Goal: Check status

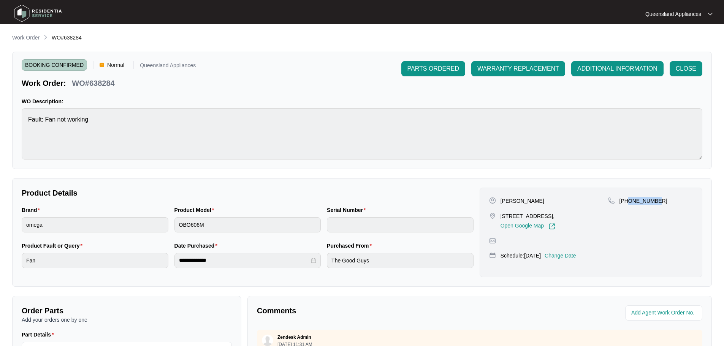
scroll to position [156, 0]
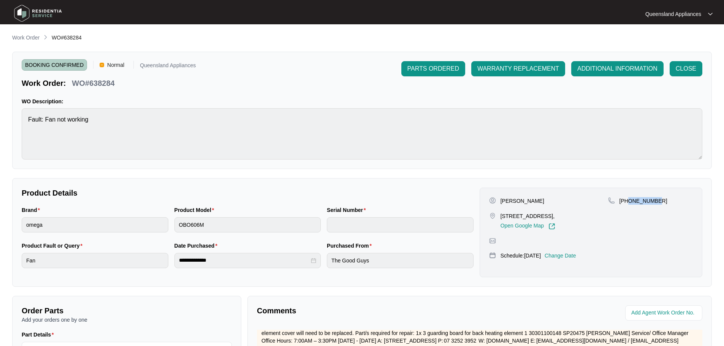
click at [52, 14] on img at bounding box center [37, 13] width 53 height 23
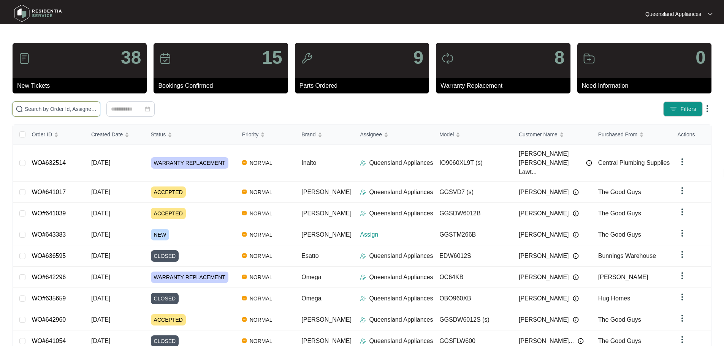
click at [81, 110] on input "text" at bounding box center [61, 109] width 72 height 8
paste input "643383"
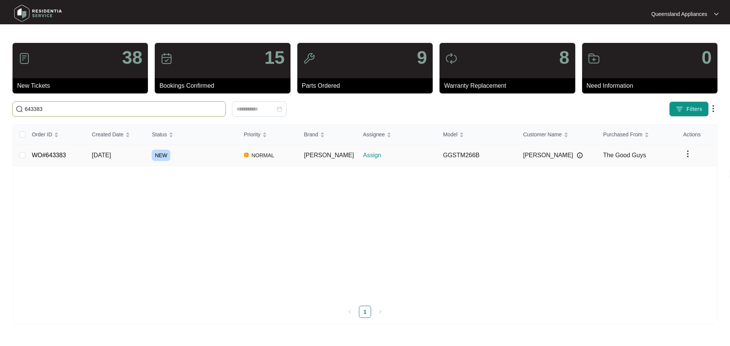
type input "643383"
click at [216, 154] on div "NEW" at bounding box center [195, 155] width 86 height 11
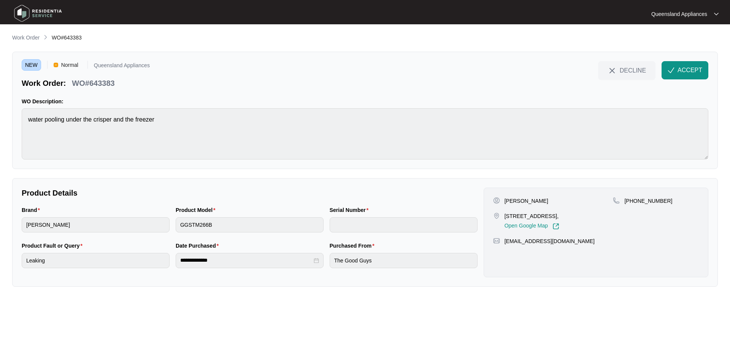
click at [29, 29] on main "**********" at bounding box center [365, 173] width 730 height 346
click at [27, 21] on img at bounding box center [37, 13] width 53 height 23
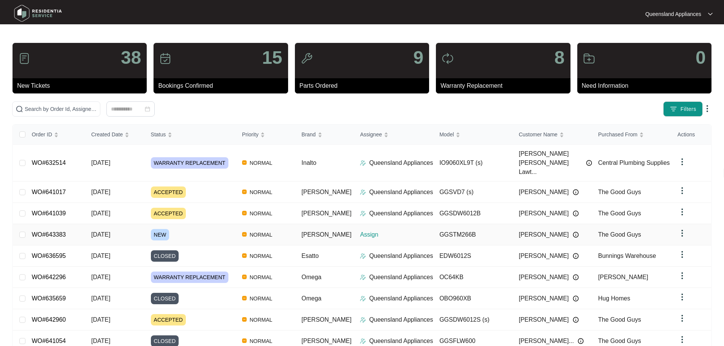
click at [184, 229] on div "NEW" at bounding box center [193, 234] width 85 height 11
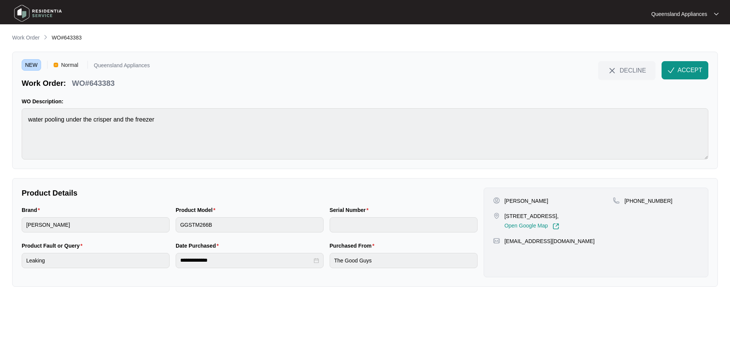
click at [30, 23] on img at bounding box center [37, 13] width 53 height 23
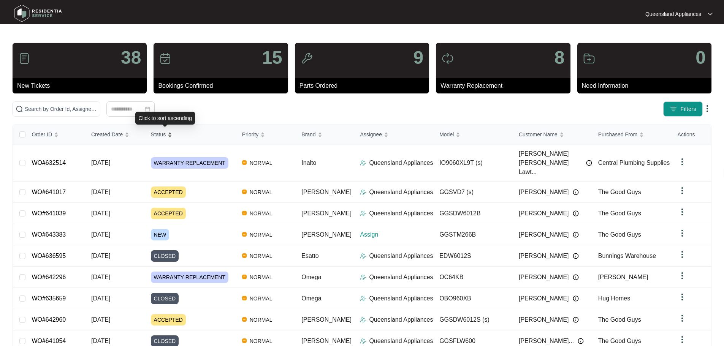
click at [173, 134] on div "Status" at bounding box center [162, 134] width 22 height 11
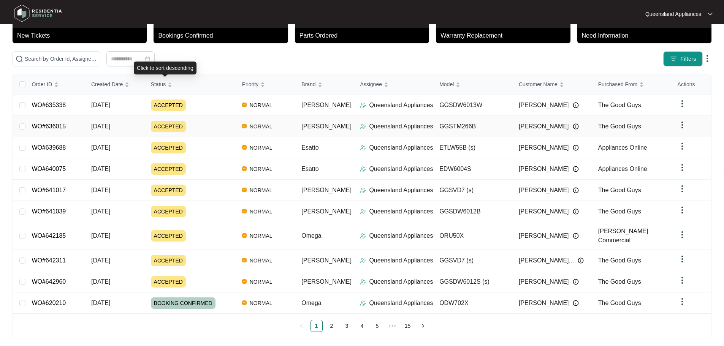
scroll to position [51, 0]
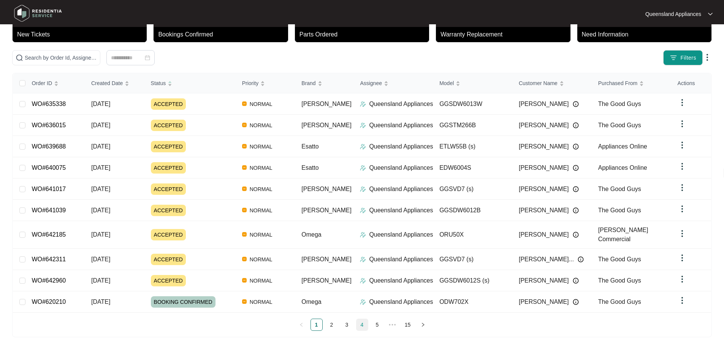
click at [363, 322] on link "4" at bounding box center [362, 324] width 11 height 11
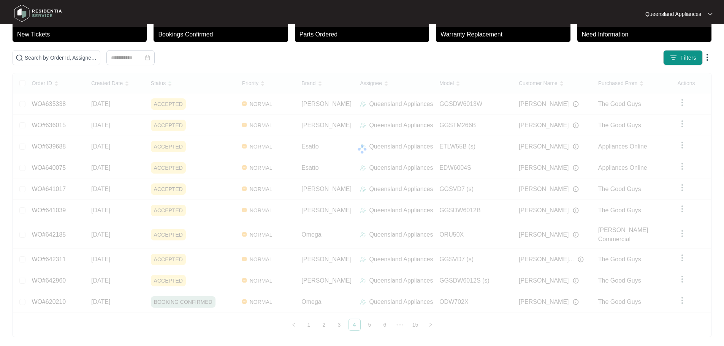
scroll to position [44, 0]
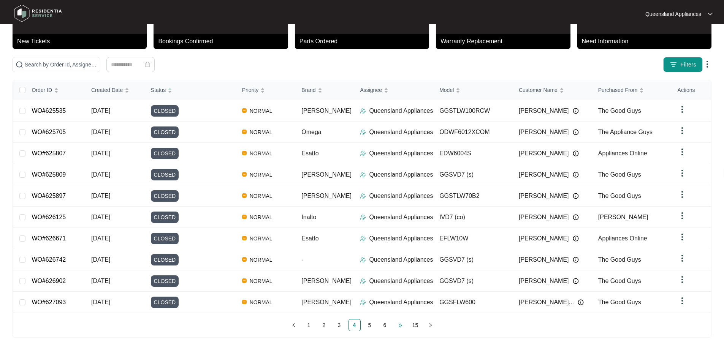
click at [399, 324] on span "•••" at bounding box center [400, 325] width 12 height 12
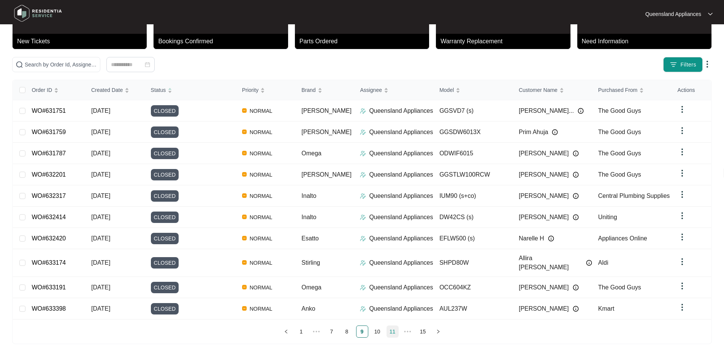
click at [397, 326] on link "11" at bounding box center [392, 331] width 11 height 11
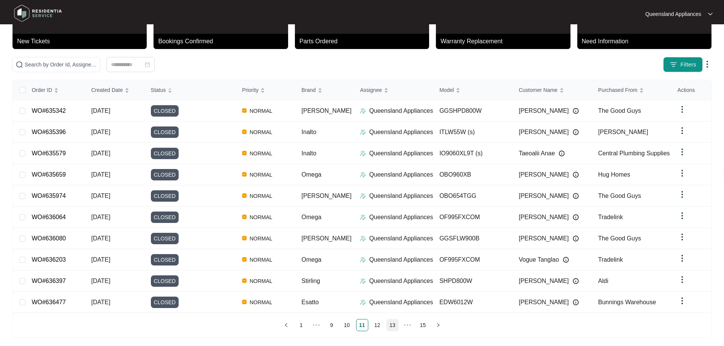
click at [398, 322] on li "13" at bounding box center [393, 325] width 12 height 12
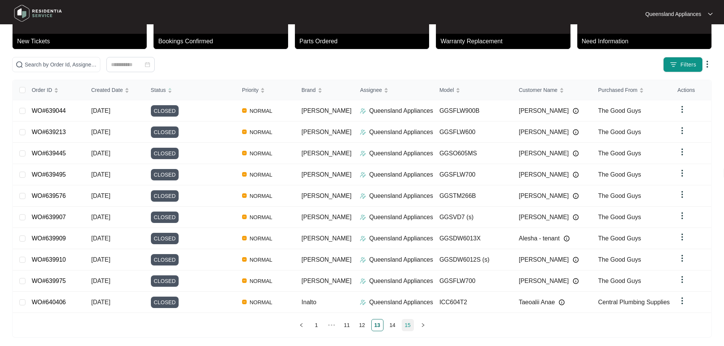
click at [408, 324] on link "15" at bounding box center [407, 325] width 11 height 11
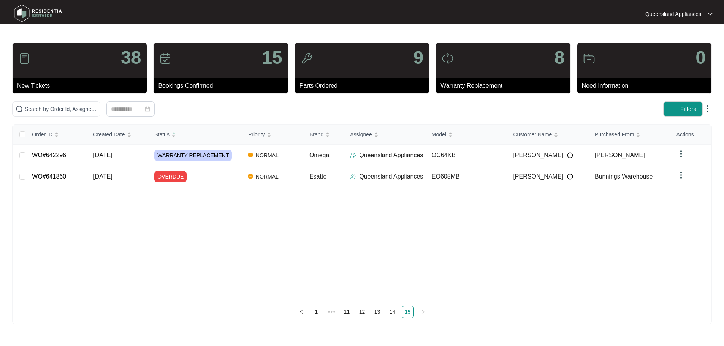
scroll to position [0, 0]
click at [399, 316] on link "14" at bounding box center [395, 311] width 11 height 11
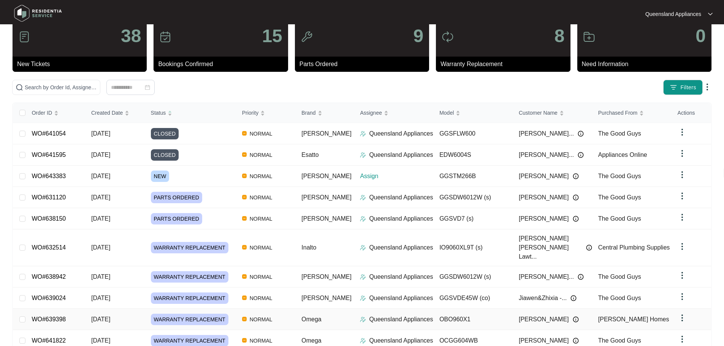
scroll to position [44, 0]
